Goal: Transaction & Acquisition: Purchase product/service

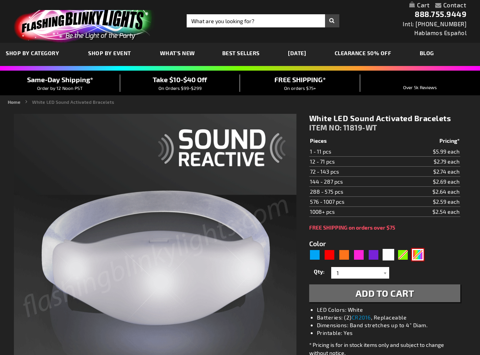
click at [420, 258] on div "Multicolor" at bounding box center [418, 255] width 12 height 12
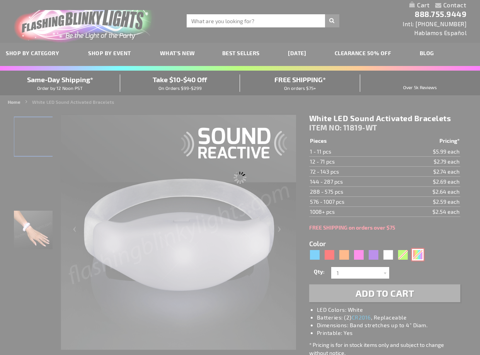
type input "5659"
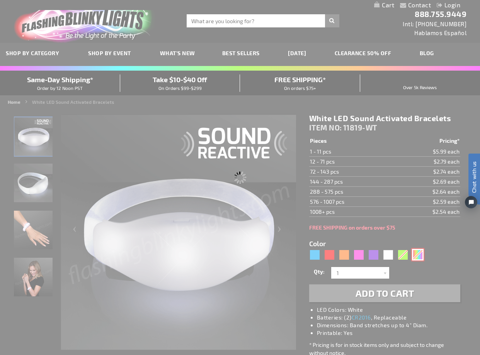
type input "11819-MLT"
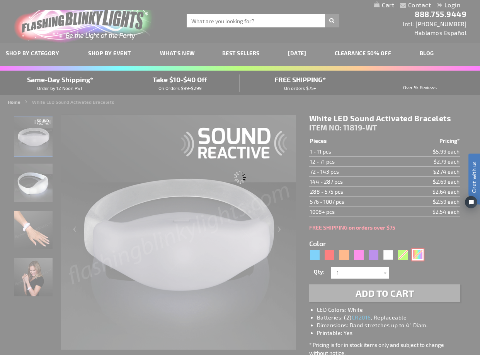
type input "Customize - Sound Activated Light Up Multicolor Bracelets - ITEM NO: 11819-MLT"
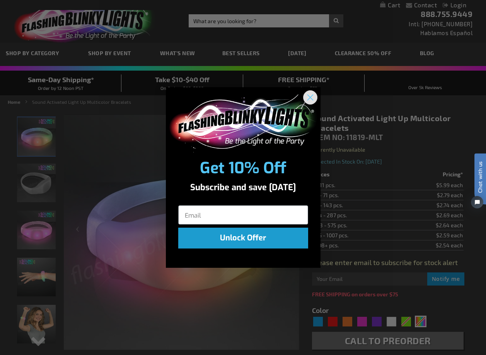
click at [310, 98] on icon "Close dialog" at bounding box center [309, 97] width 5 height 5
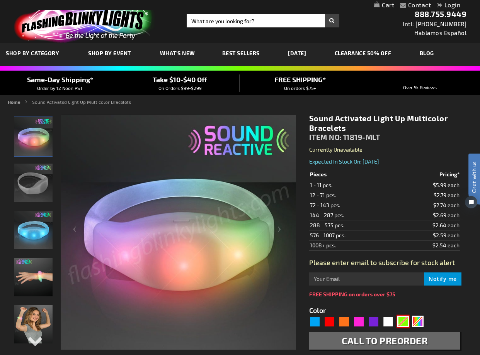
click at [406, 319] on div "Green" at bounding box center [403, 322] width 12 height 12
type input "5648"
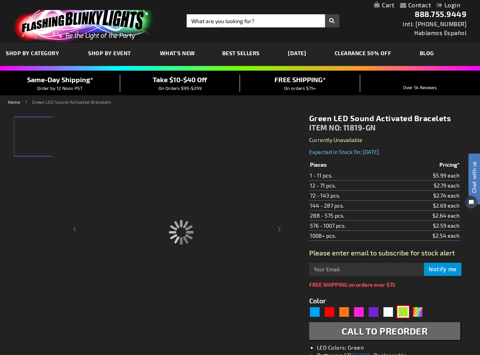
type input "11819-GN"
type input "Customize - Green LED Sound Activated Bracelets - ITEM NO: 11819-GN"
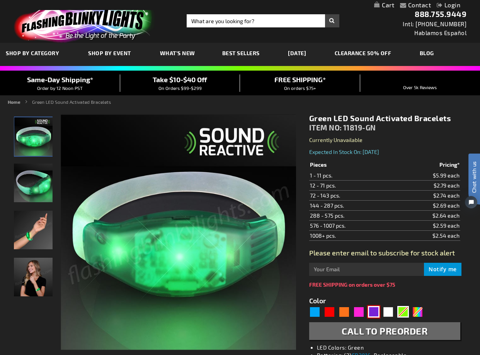
click at [372, 316] on div "Purple" at bounding box center [374, 312] width 12 height 12
type input "5640"
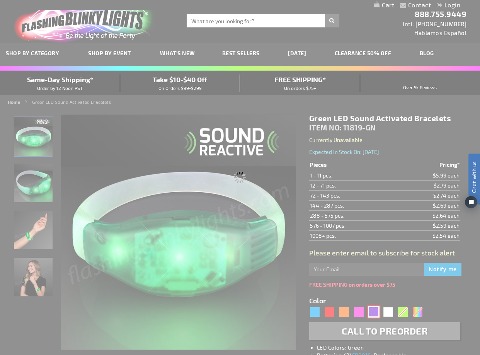
type input "11819-PR"
type input "Customize - Purple LED Sound Sensitive Light Bracelets - ITEM NO: 11819-PR"
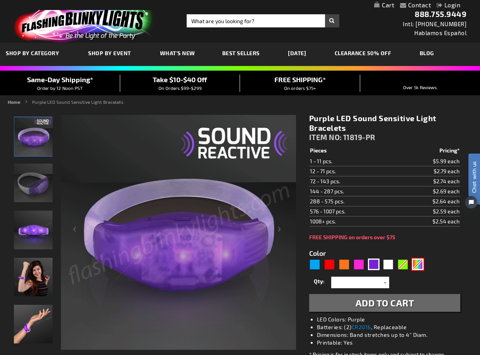
click at [422, 265] on div "Multicolor" at bounding box center [418, 265] width 12 height 12
type input "5659"
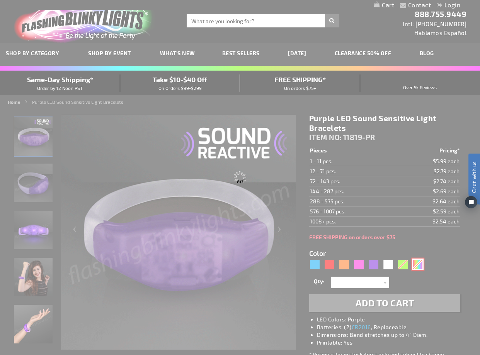
type input "11819-MLT"
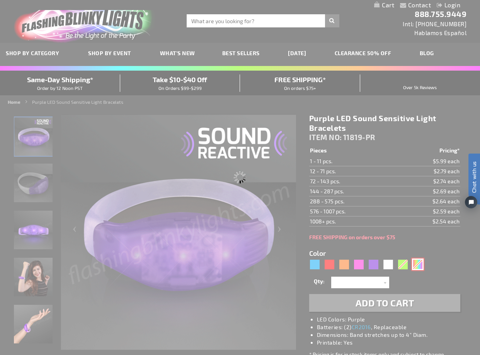
type input "Customize - Sound Activated Light Up Multicolor Bracelets - ITEM NO: 11819-MLT"
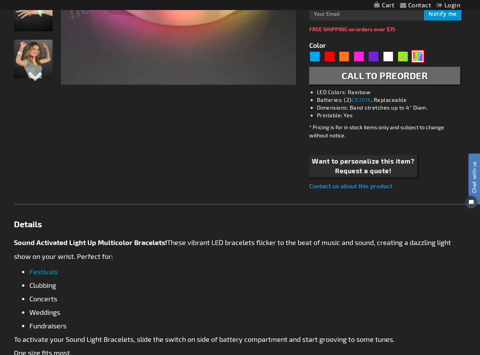
scroll to position [263, 0]
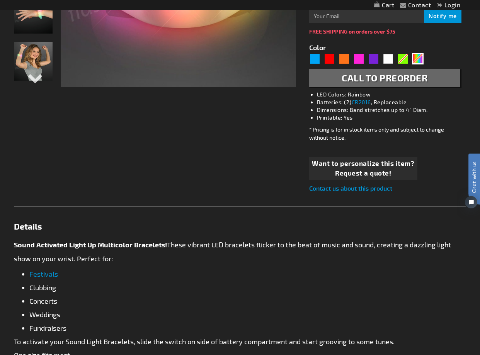
click at [376, 165] on span "Want to personalize this item?" at bounding box center [363, 164] width 102 height 10
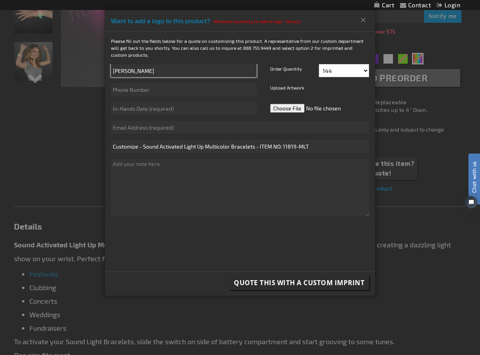
type input "Amber Campbell"
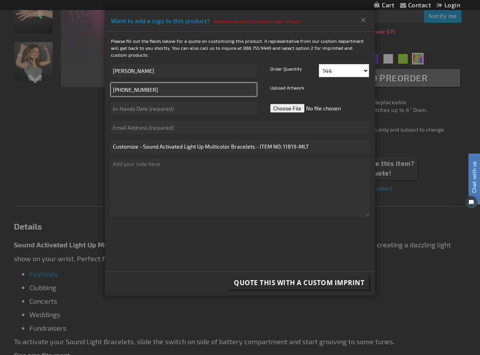
type input "417-676-0188"
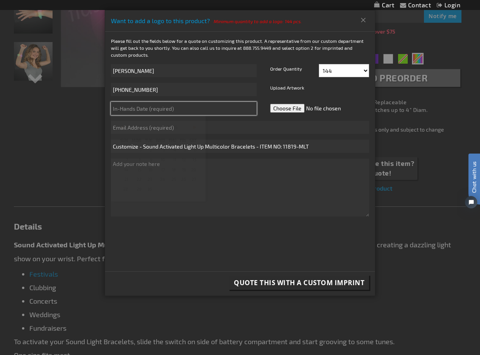
click at [216, 110] on input "text" at bounding box center [184, 108] width 146 height 13
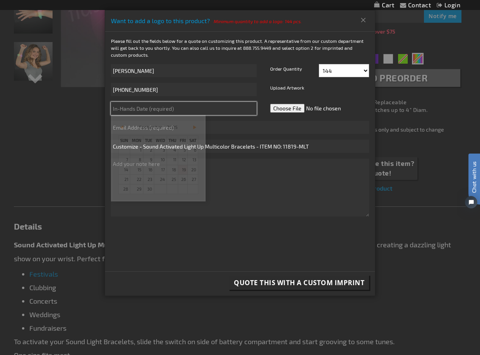
click at [245, 104] on input "text" at bounding box center [184, 108] width 146 height 13
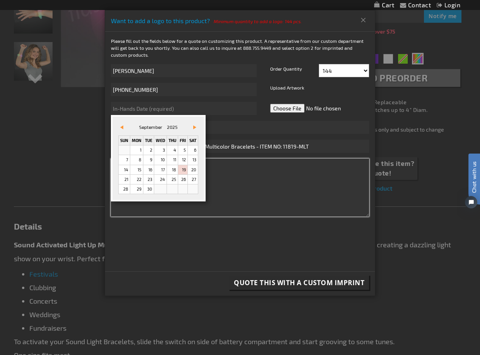
click at [263, 166] on textarea at bounding box center [240, 188] width 258 height 58
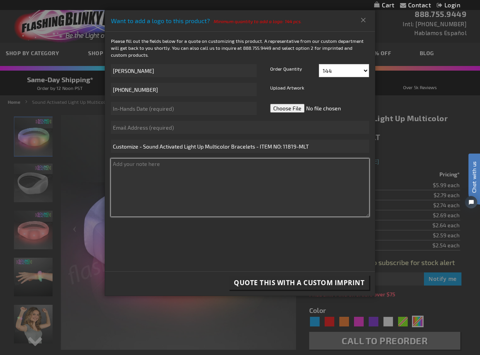
scroll to position [0, 0]
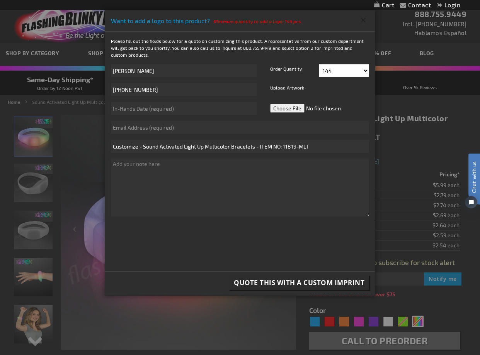
click at [362, 19] on button "Close" at bounding box center [363, 20] width 13 height 12
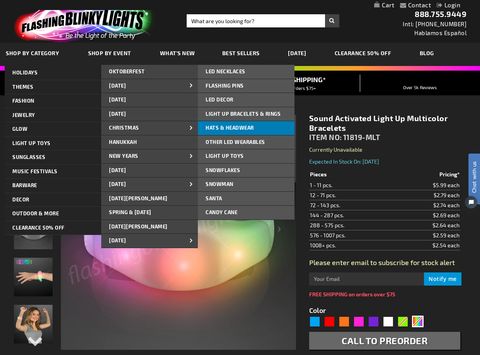
click at [250, 125] on span "Hats & Headwear" at bounding box center [230, 128] width 48 height 6
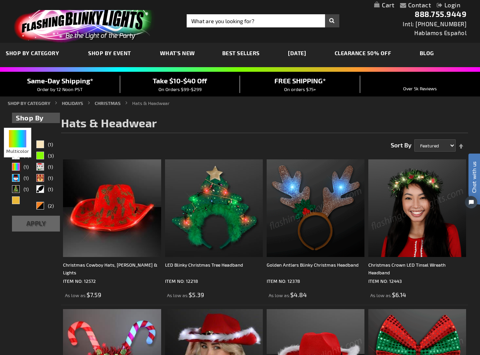
click at [17, 168] on div "Multicolor" at bounding box center [16, 167] width 8 height 8
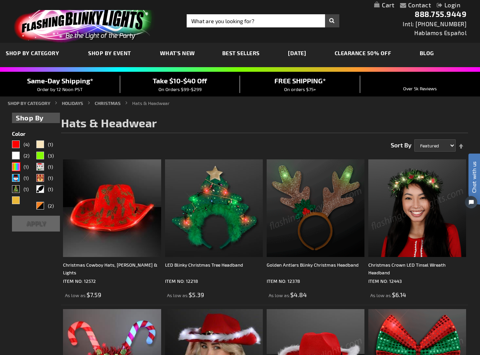
click at [36, 224] on button "Apply" at bounding box center [36, 224] width 48 height 16
